Goal: Information Seeking & Learning: Learn about a topic

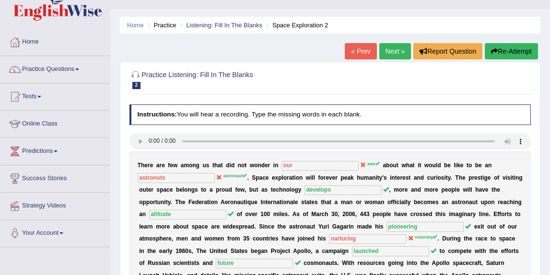
scroll to position [17, 0]
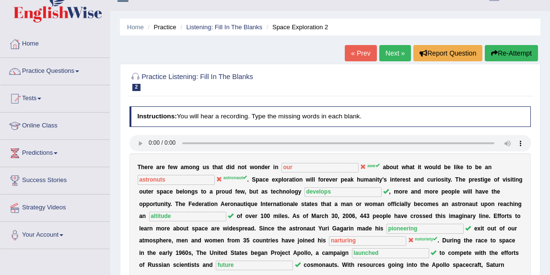
click at [388, 55] on link "Next »" at bounding box center [395, 53] width 32 height 16
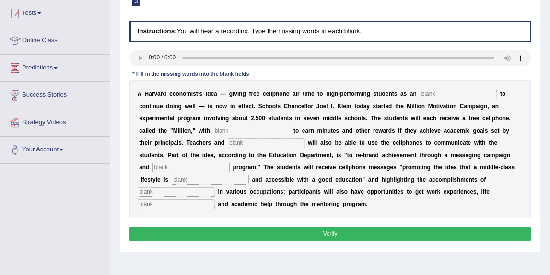
scroll to position [103, 0]
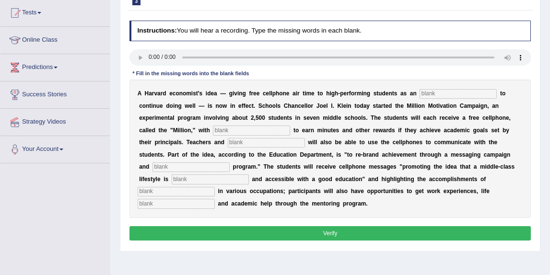
click at [128, 53] on div "Instructions: You will hear a recording. Type the missing words in each blank. …" at bounding box center [330, 132] width 406 height 230
click at [442, 95] on input "text" at bounding box center [458, 94] width 77 height 10
type input "insentive"
click at [235, 129] on input "text" at bounding box center [251, 131] width 77 height 10
type input "p"
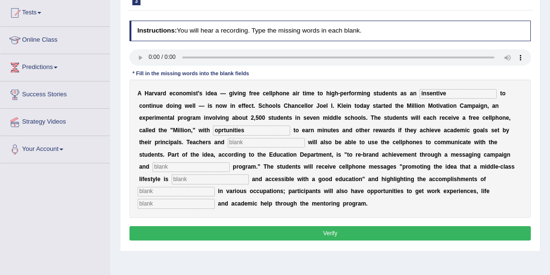
type input "oprtunities"
click at [228, 144] on input "text" at bounding box center [266, 143] width 77 height 10
type input "administratives"
click at [230, 163] on input "text" at bounding box center [191, 168] width 77 height 10
type input "mentering"
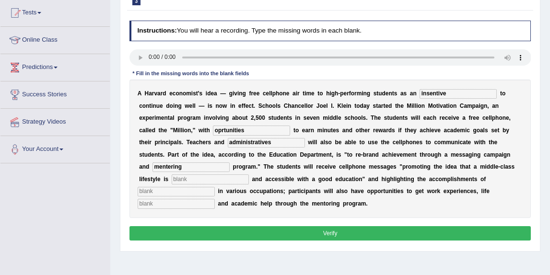
click at [468, 166] on div "A H a r v a r d e c o n o m i s t ' s i d e a — g i v i n g f r e e c e l l p h…" at bounding box center [330, 149] width 402 height 139
click at [468, 172] on div "A H a r v a r d e c o n o m i s t ' s i d e a — g i v i n g f r e e c e l l p h…" at bounding box center [330, 149] width 402 height 139
click at [215, 187] on input "text" at bounding box center [176, 192] width 77 height 10
click at [172, 177] on input "text" at bounding box center [210, 180] width 77 height 10
type input "desirable"
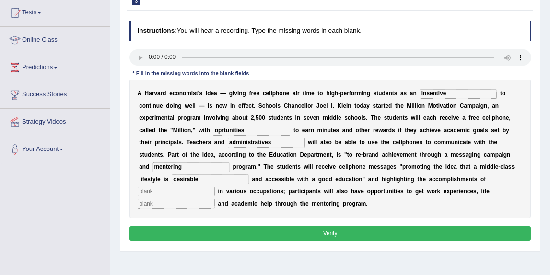
click at [215, 187] on input "text" at bounding box center [176, 192] width 77 height 10
type input "professionals"
click at [215, 199] on input "text" at bounding box center [176, 204] width 77 height 10
type input "coaching"
click at [230, 163] on input "mentering" at bounding box center [191, 168] width 77 height 10
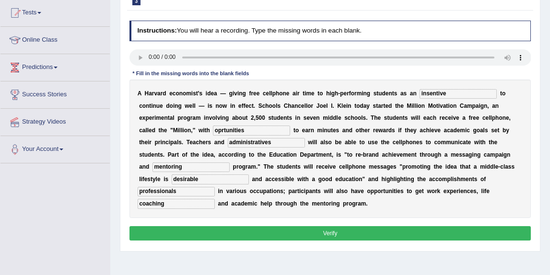
type input "mentoring"
click at [443, 216] on div "A H a r v a r d e c o n o m i s t ' s i d e a — g i v i n g f r e e c e l l p h…" at bounding box center [330, 149] width 402 height 139
click at [436, 232] on button "Verify" at bounding box center [330, 233] width 402 height 14
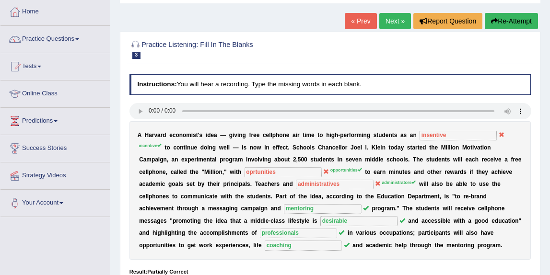
scroll to position [0, 0]
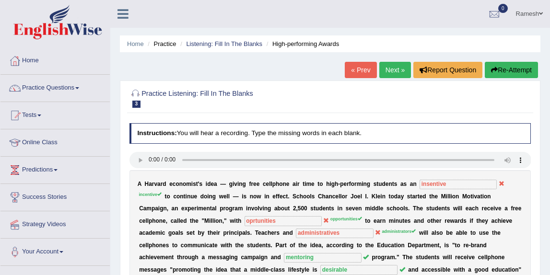
click at [386, 64] on link "Next »" at bounding box center [395, 70] width 32 height 16
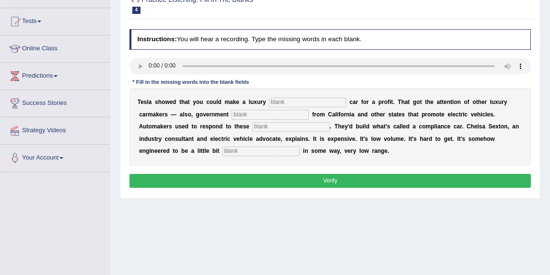
scroll to position [95, 0]
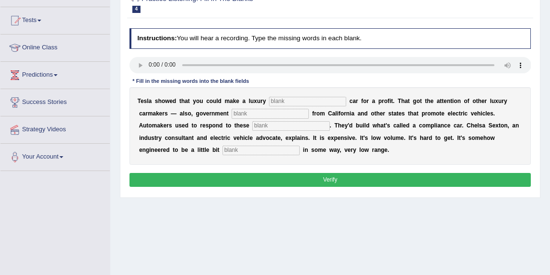
click at [282, 101] on input "text" at bounding box center [307, 102] width 77 height 10
type input "electric"
click at [276, 116] on input "text" at bounding box center [270, 114] width 77 height 10
type input "regulations"
click at [275, 126] on input "text" at bounding box center [290, 126] width 77 height 10
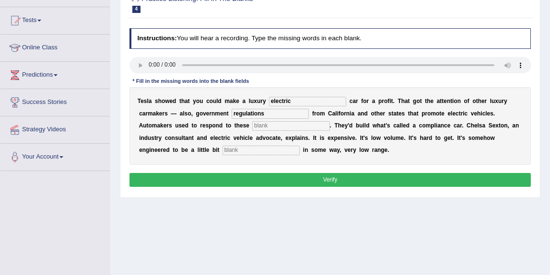
click at [255, 128] on input "text" at bounding box center [290, 126] width 77 height 10
type input "mandates"
click at [223, 149] on input "text" at bounding box center [261, 151] width 77 height 10
type input "unatractive"
click at [227, 176] on button "Verify" at bounding box center [330, 180] width 402 height 14
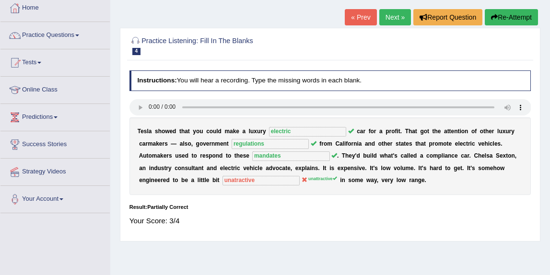
scroll to position [48, 0]
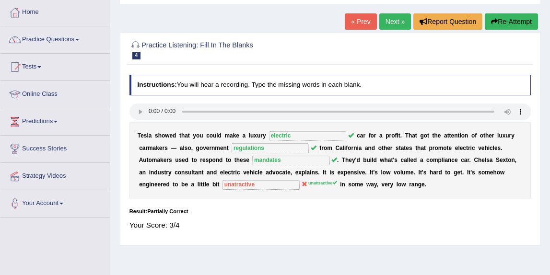
click at [379, 26] on link "Next »" at bounding box center [395, 21] width 32 height 16
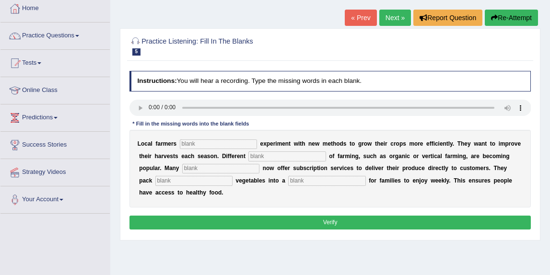
scroll to position [54, 0]
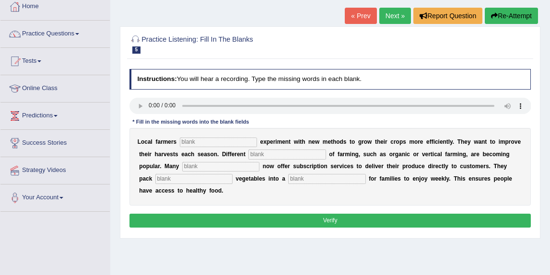
click at [191, 141] on input "text" at bounding box center [218, 143] width 77 height 10
click at [190, 141] on input "freaquently" at bounding box center [218, 143] width 77 height 10
type input "freaquently"
click at [250, 153] on input "text" at bounding box center [286, 155] width 77 height 10
type input "styles"
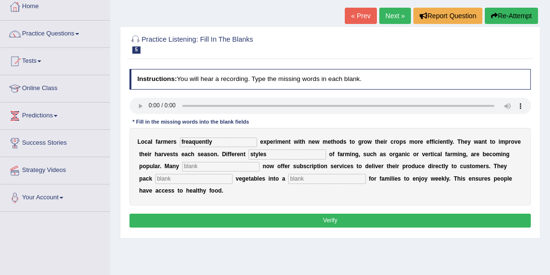
click at [238, 168] on input "text" at bounding box center [220, 167] width 77 height 10
type input "forms"
click at [199, 178] on input "text" at bounding box center [193, 179] width 77 height 10
type input "fresh"
click at [292, 181] on input "text" at bounding box center [326, 179] width 77 height 10
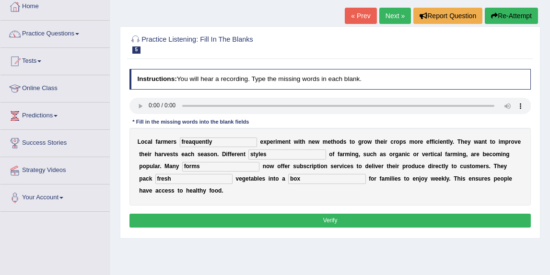
type input "box"
click at [304, 220] on button "Verify" at bounding box center [330, 221] width 402 height 14
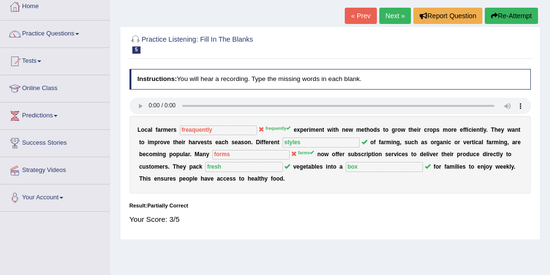
click at [391, 14] on link "Next »" at bounding box center [395, 16] width 32 height 16
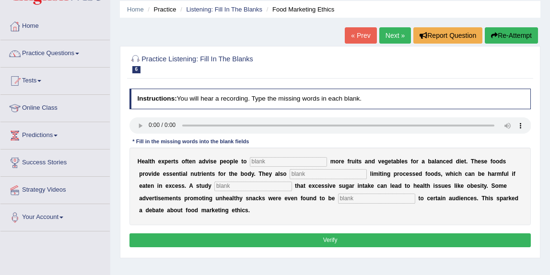
scroll to position [46, 0]
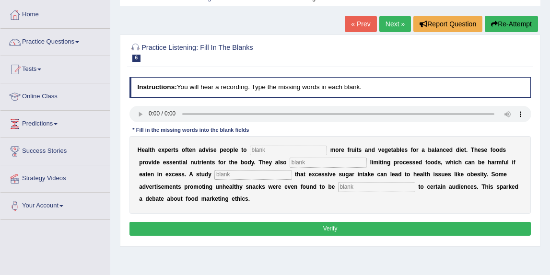
click at [266, 152] on input "text" at bounding box center [288, 151] width 77 height 10
type input "consume"
click at [284, 167] on div "H e a l t h e x p e r t s o f t e n a d v i s e p e o p l e t o consume m o r e…" at bounding box center [330, 175] width 402 height 78
click at [290, 164] on input "text" at bounding box center [328, 163] width 77 height 10
type input "reccomend"
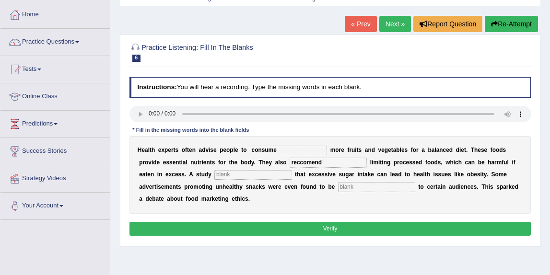
click at [231, 175] on input "text" at bounding box center [252, 175] width 77 height 10
click at [214, 176] on input "dignose" at bounding box center [252, 175] width 77 height 10
click at [238, 176] on input "diagnose" at bounding box center [252, 175] width 77 height 10
type input "diagnose"
click at [338, 188] on input "text" at bounding box center [376, 187] width 77 height 10
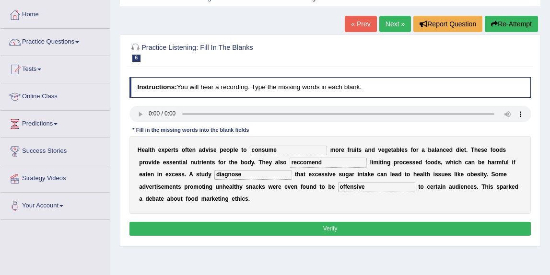
type input "offensive"
click at [279, 224] on button "Verify" at bounding box center [330, 229] width 402 height 14
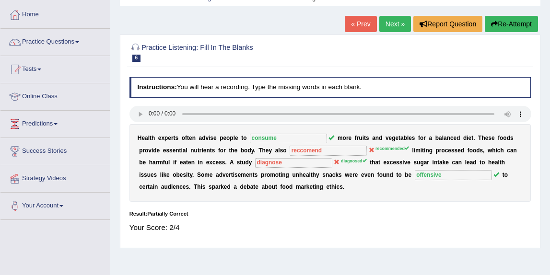
click at [393, 26] on link "Next »" at bounding box center [395, 24] width 32 height 16
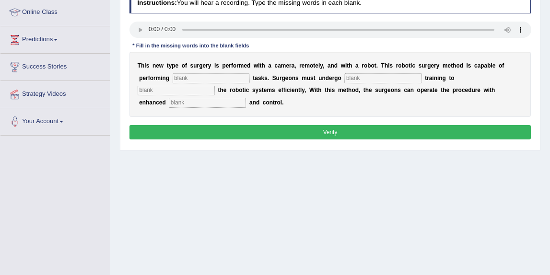
scroll to position [126, 0]
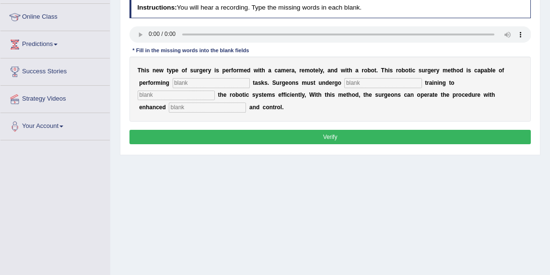
click at [181, 84] on input "text" at bounding box center [211, 83] width 77 height 10
type input "complex"
click at [350, 86] on input "text" at bounding box center [382, 83] width 77 height 10
type input "new"
click at [215, 91] on input "text" at bounding box center [176, 96] width 77 height 10
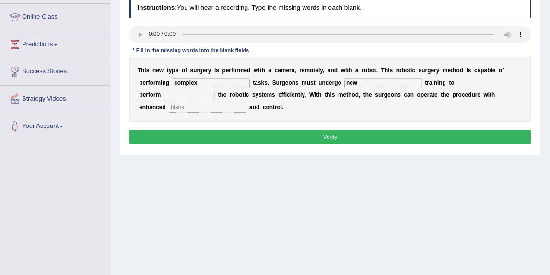
type input "perform"
click at [246, 103] on input "text" at bounding box center [207, 108] width 77 height 10
type input "control"
click at [444, 135] on button "Verify" at bounding box center [330, 137] width 402 height 14
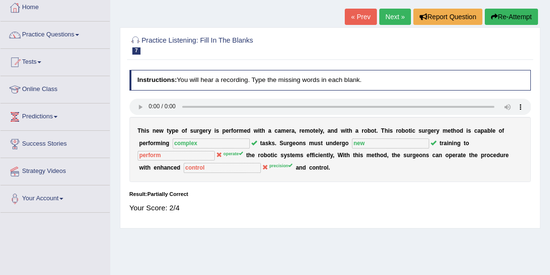
scroll to position [53, 0]
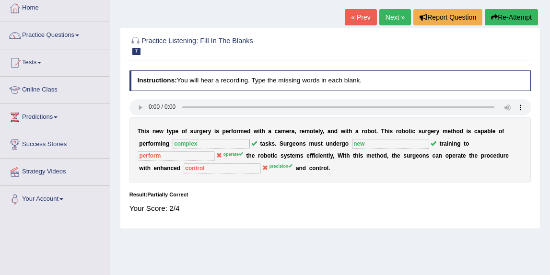
click at [388, 16] on link "Next »" at bounding box center [395, 17] width 32 height 16
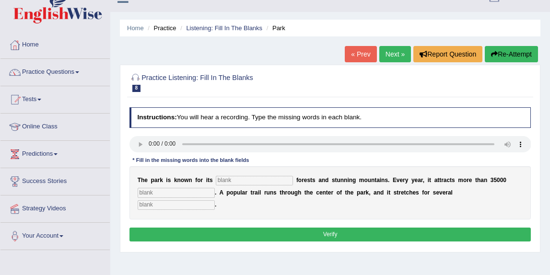
scroll to position [23, 0]
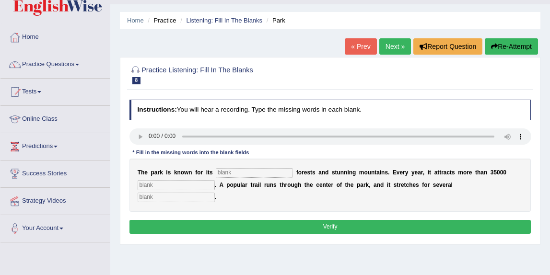
click at [253, 173] on input "text" at bounding box center [254, 173] width 77 height 10
type input "unique"
click at [202, 183] on input "text" at bounding box center [176, 185] width 77 height 10
type input "visitors"
click at [215, 193] on input "text" at bounding box center [176, 198] width 77 height 10
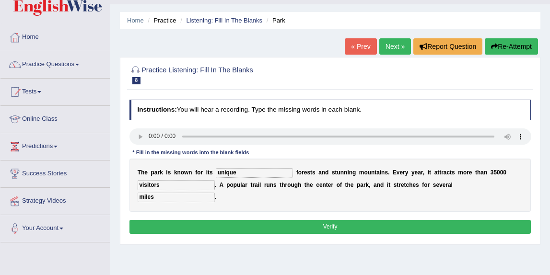
type input "miles"
click at [454, 220] on button "Verify" at bounding box center [330, 227] width 402 height 14
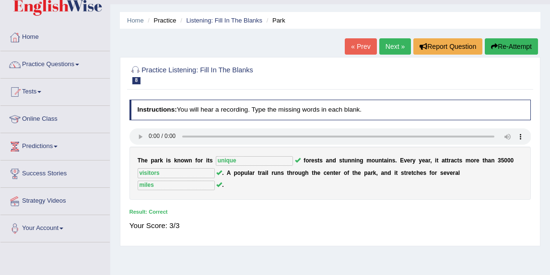
click at [396, 51] on link "Next »" at bounding box center [395, 46] width 32 height 16
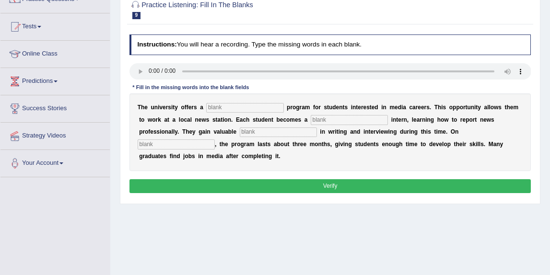
scroll to position [98, 0]
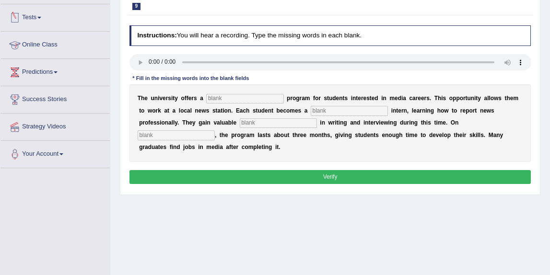
click at [218, 100] on input "text" at bounding box center [244, 99] width 77 height 10
type input "placement"
click at [316, 110] on input "text" at bounding box center [349, 111] width 77 height 10
type input "journalist"
click at [251, 123] on input "text" at bounding box center [278, 123] width 77 height 10
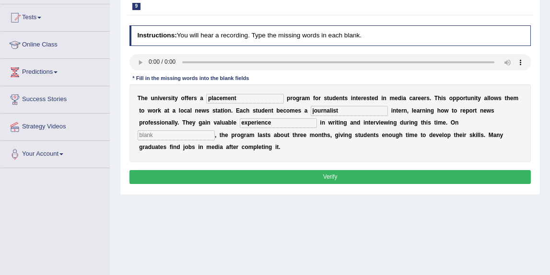
type input "experience"
click at [215, 130] on input "text" at bounding box center [176, 135] width 77 height 10
type input "avarage"
click at [416, 172] on button "Verify" at bounding box center [330, 177] width 402 height 14
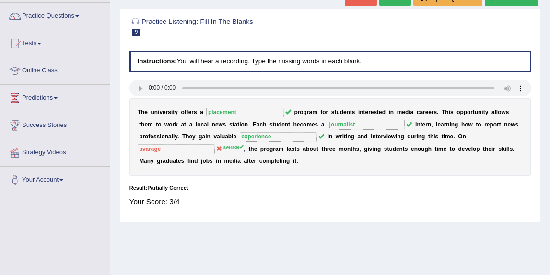
scroll to position [66, 0]
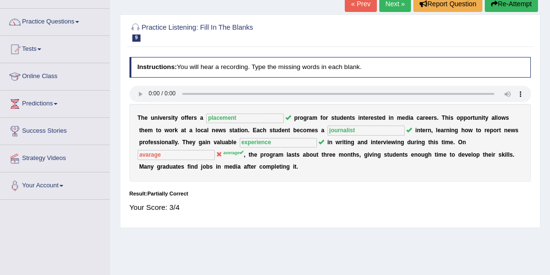
click at [391, 10] on link "Next »" at bounding box center [395, 4] width 32 height 16
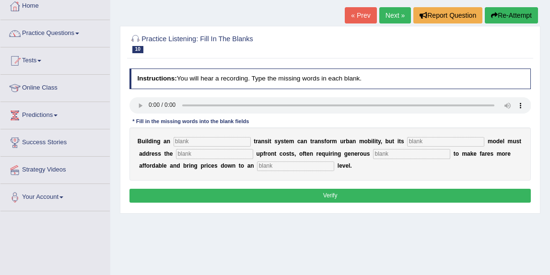
scroll to position [65, 0]
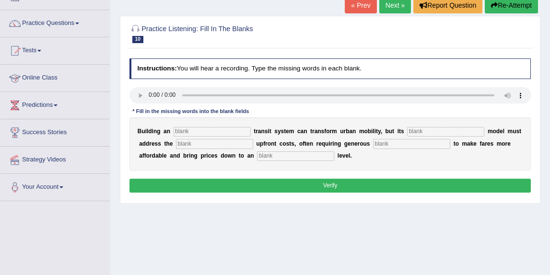
click at [207, 135] on input "text" at bounding box center [212, 132] width 77 height 10
type input "underground"
click at [407, 132] on input "text" at bounding box center [445, 132] width 77 height 10
type input "pricing"
click at [220, 145] on input "text" at bounding box center [214, 144] width 77 height 10
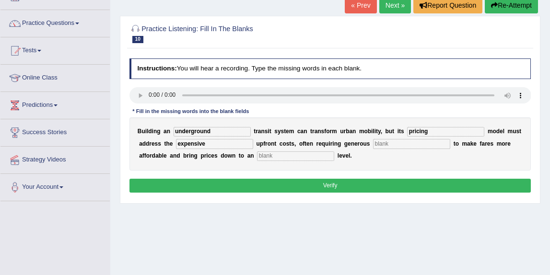
type input "expensive"
click at [373, 142] on input "text" at bounding box center [411, 144] width 77 height 10
type input "generouse"
click at [270, 157] on input "text" at bounding box center [295, 157] width 77 height 10
type input "average"
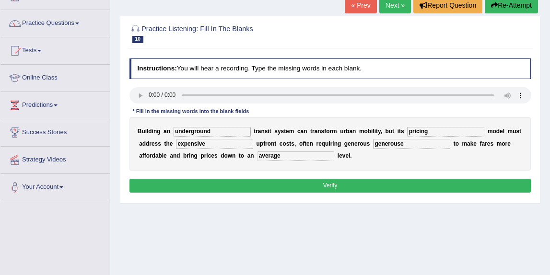
click at [288, 188] on button "Verify" at bounding box center [330, 186] width 402 height 14
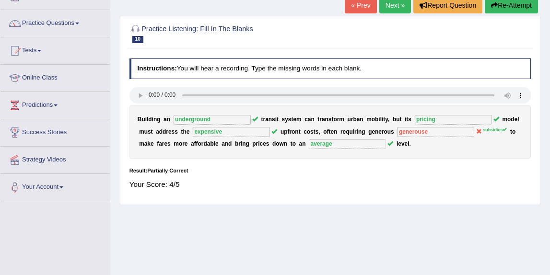
click at [382, 8] on link "Next »" at bounding box center [395, 5] width 32 height 16
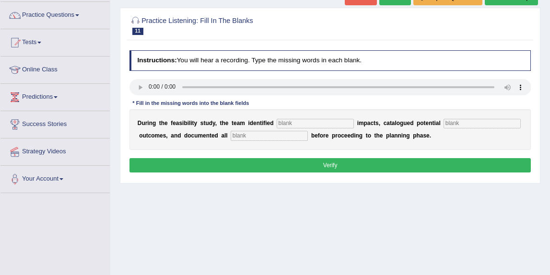
scroll to position [91, 0]
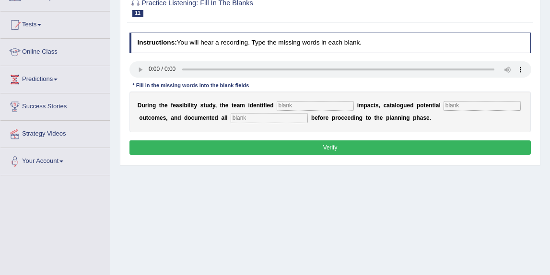
click at [309, 107] on input "text" at bounding box center [315, 106] width 77 height 10
type input "serios"
click at [444, 103] on input "text" at bounding box center [482, 106] width 77 height 10
type input "negative"
click at [284, 117] on input "text" at bounding box center [269, 118] width 77 height 10
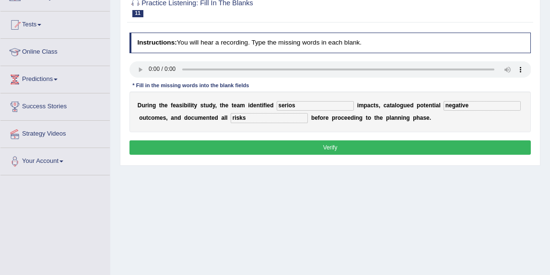
type input "risks"
click at [288, 145] on button "Verify" at bounding box center [330, 148] width 402 height 14
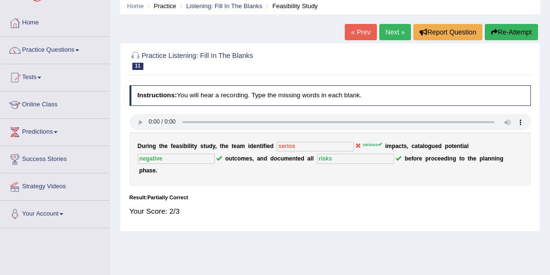
scroll to position [37, 0]
click at [391, 33] on link "Next »" at bounding box center [395, 32] width 32 height 16
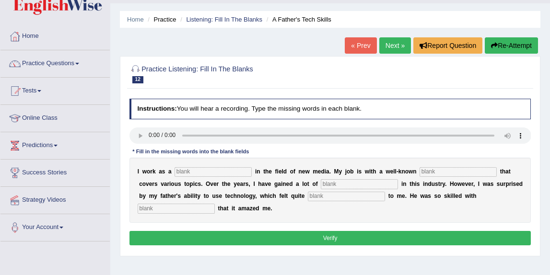
scroll to position [25, 0]
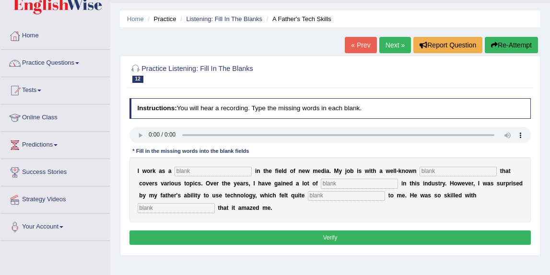
click at [183, 170] on input "text" at bounding box center [213, 172] width 77 height 10
type input "journalist"
click at [432, 175] on input "text" at bounding box center [458, 172] width 77 height 10
type input "agency"
click at [356, 187] on input "text" at bounding box center [359, 184] width 77 height 10
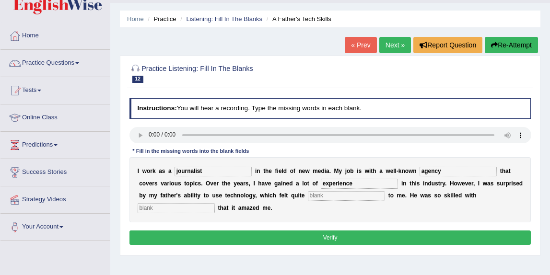
type input "experience"
click at [319, 197] on input "text" at bounding box center [346, 196] width 77 height 10
click at [215, 203] on input "text" at bounding box center [176, 208] width 77 height 10
click at [323, 197] on input "scares" at bounding box center [346, 196] width 77 height 10
type input "scary"
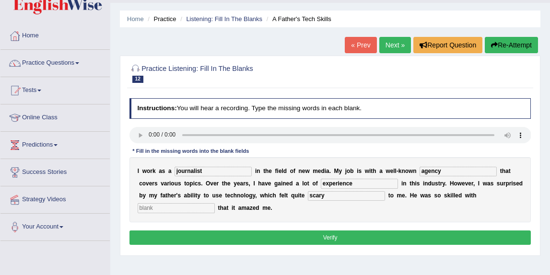
click at [215, 203] on input "text" at bounding box center [176, 208] width 77 height 10
type input "electronic"
click at [447, 240] on button "Verify" at bounding box center [330, 238] width 402 height 14
